Goal: Information Seeking & Learning: Check status

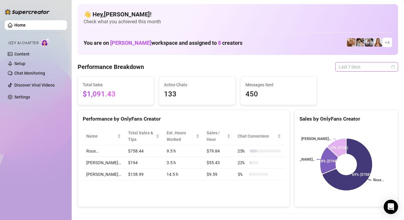
click at [348, 68] on span "Last 7 days" at bounding box center [367, 66] width 56 height 9
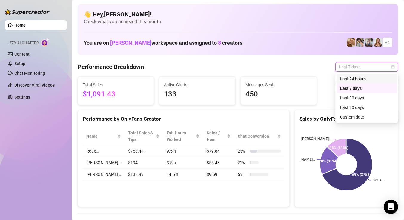
click at [344, 77] on div "Last 24 hours" at bounding box center [366, 79] width 53 height 7
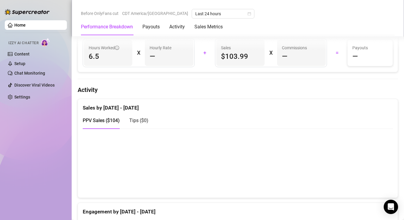
scroll to position [262, 0]
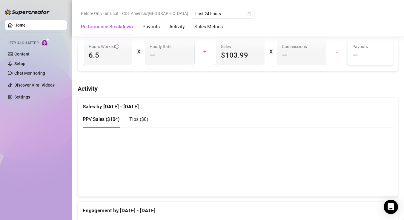
click at [319, 174] on canvas at bounding box center [238, 162] width 310 height 60
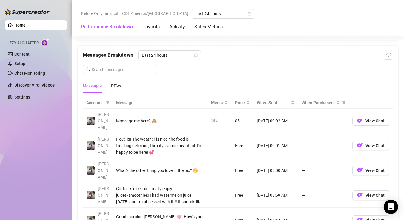
scroll to position [523, 0]
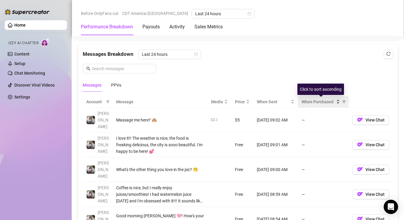
click at [326, 103] on span "When Purchased" at bounding box center [318, 102] width 33 height 7
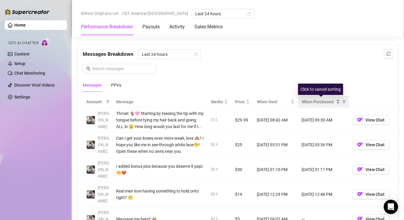
click at [326, 103] on span "When Purchased" at bounding box center [318, 102] width 33 height 7
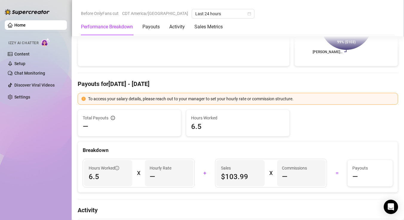
scroll to position [0, 0]
